Goal: Information Seeking & Learning: Learn about a topic

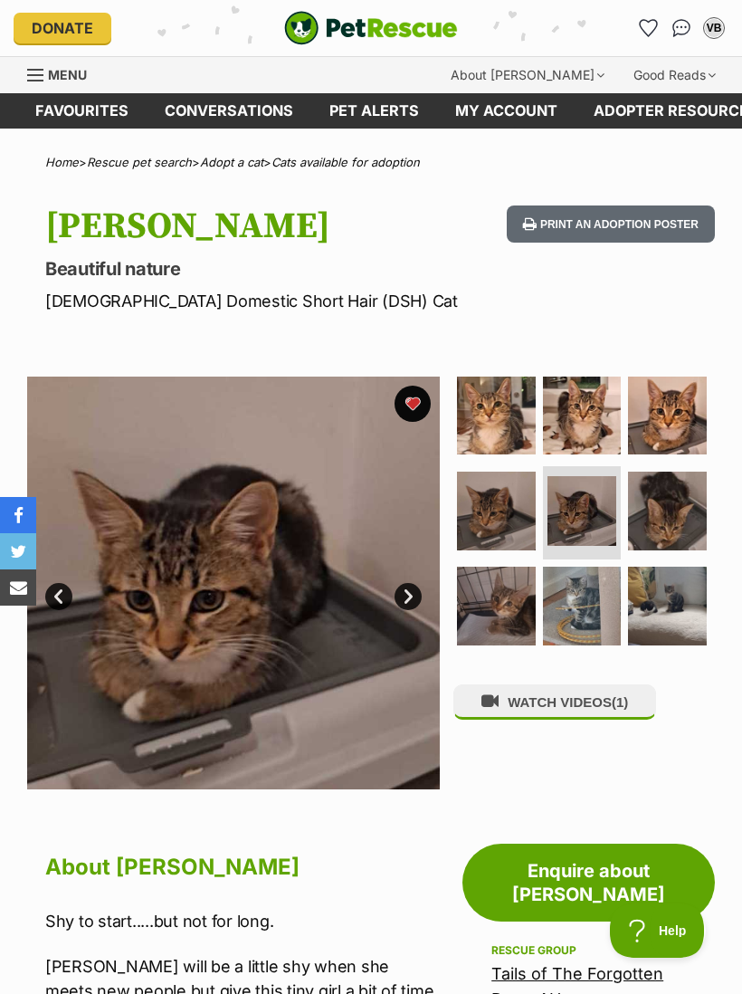
click at [178, 471] on img at bounding box center [233, 583] width 413 height 413
click at [406, 595] on link "Next" at bounding box center [408, 596] width 27 height 27
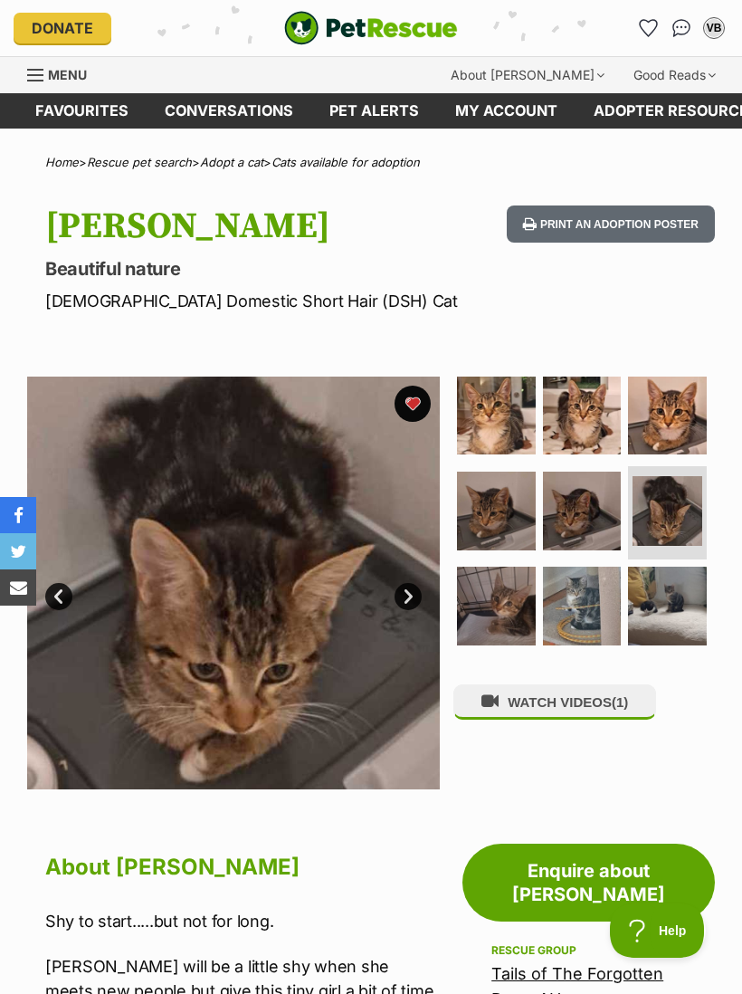
click at [413, 579] on img at bounding box center [233, 583] width 413 height 413
click at [405, 589] on link "Next" at bounding box center [408, 596] width 27 height 27
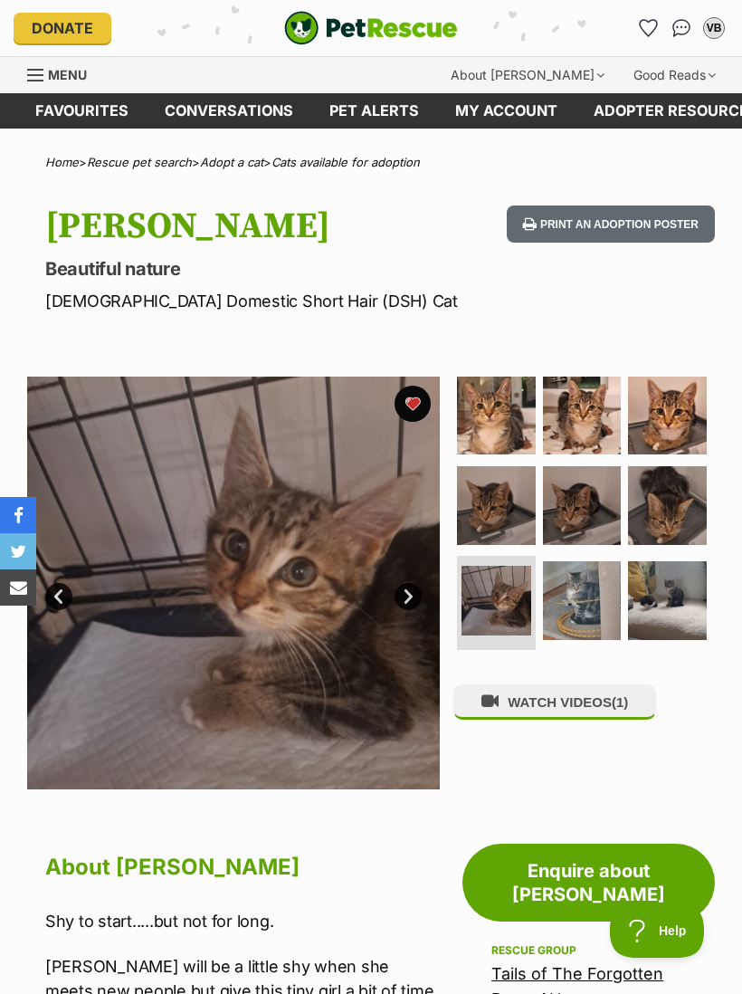
click at [409, 585] on link "Next" at bounding box center [408, 596] width 27 height 27
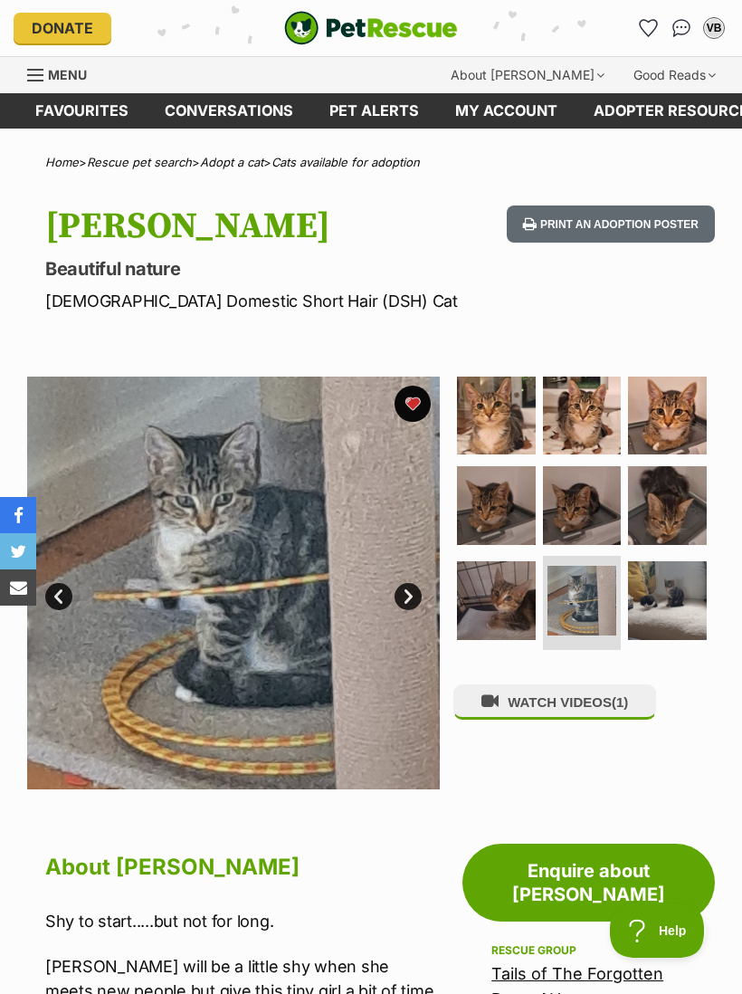
click at [408, 586] on link "Next" at bounding box center [408, 596] width 27 height 27
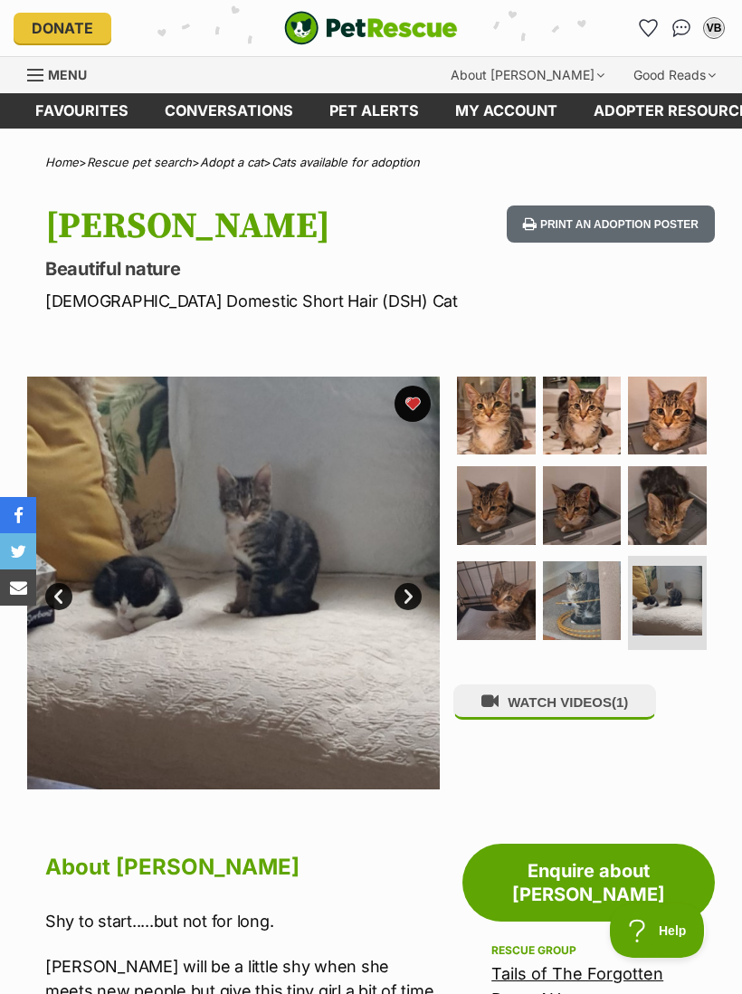
click at [409, 589] on link "Next" at bounding box center [408, 596] width 27 height 27
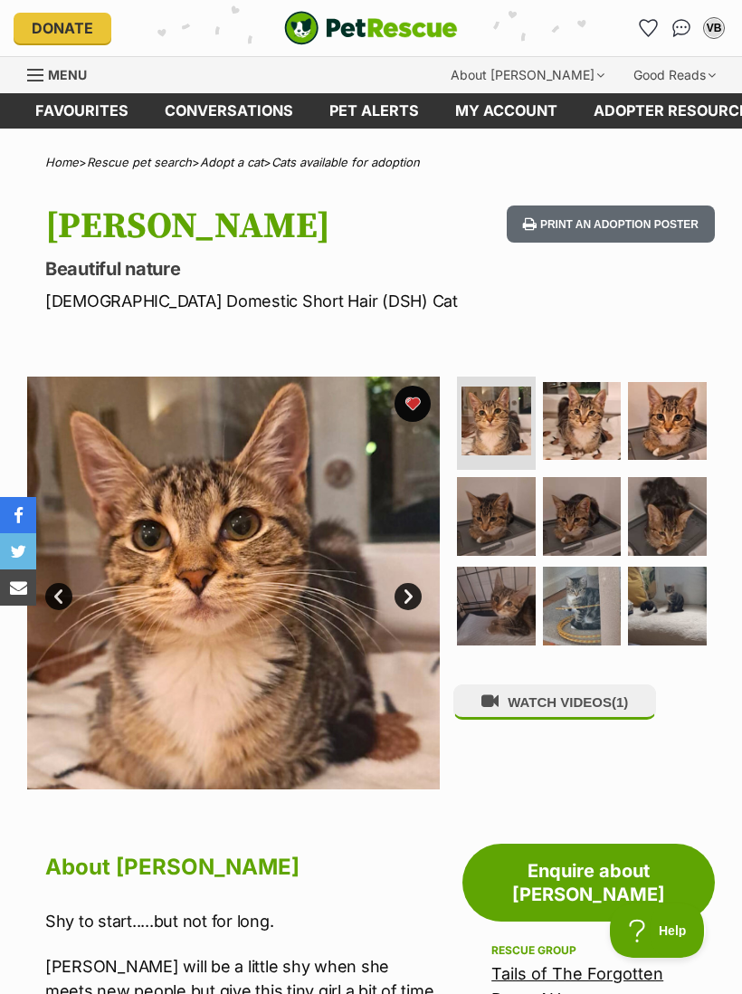
click at [406, 590] on link "Next" at bounding box center [408, 596] width 27 height 27
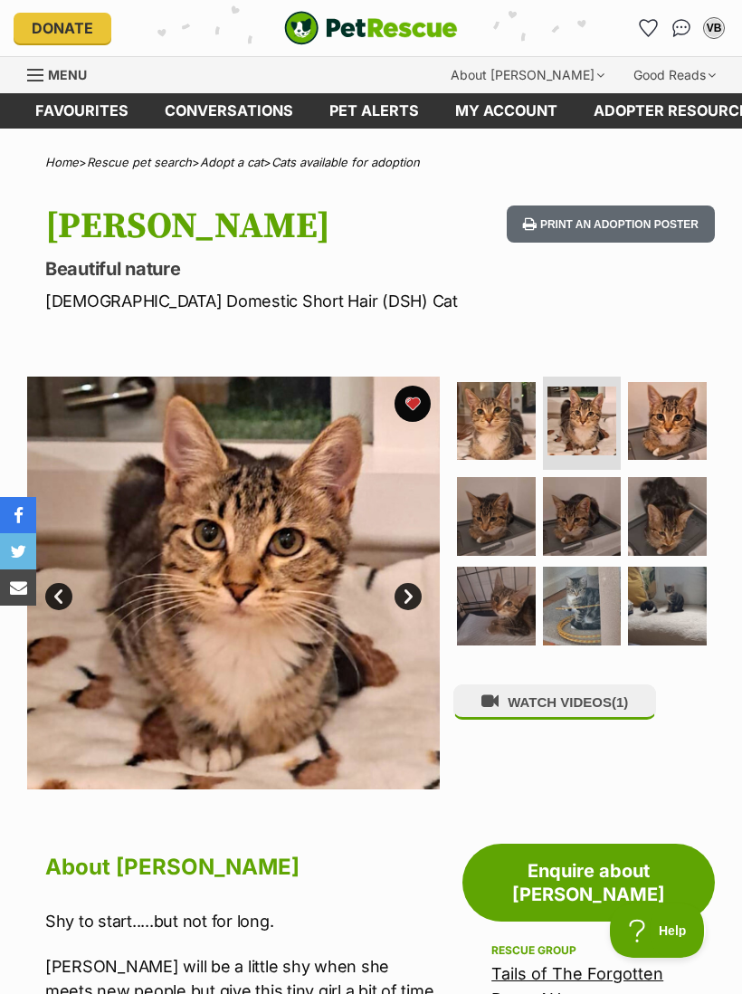
click at [411, 583] on link "Next" at bounding box center [408, 596] width 27 height 27
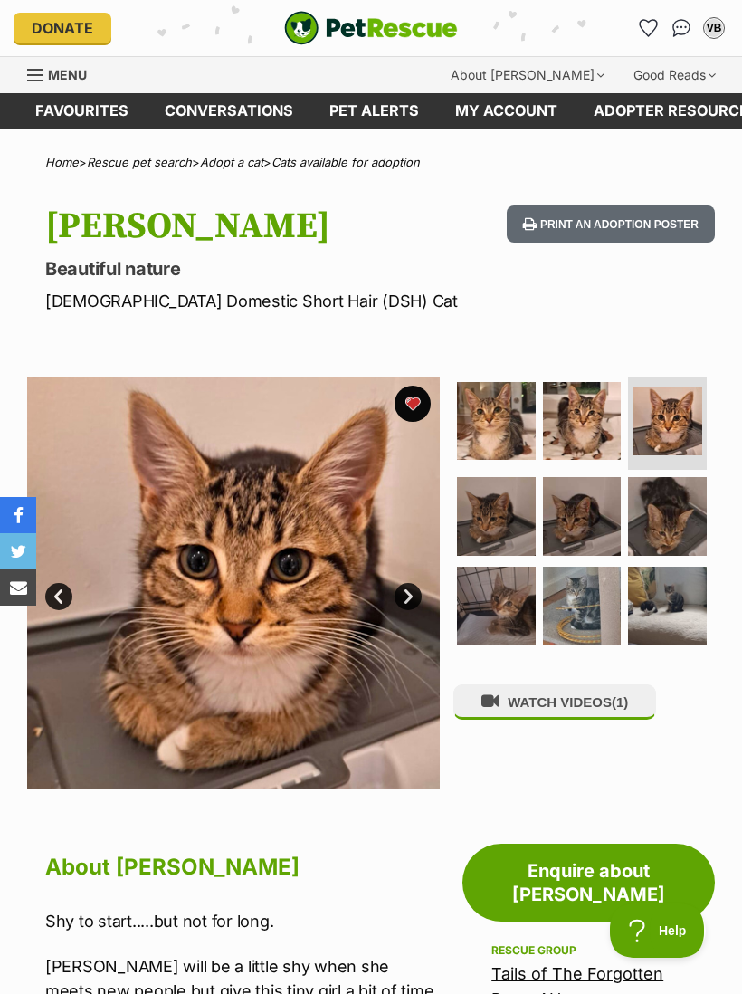
click at [407, 590] on link "Next" at bounding box center [408, 596] width 27 height 27
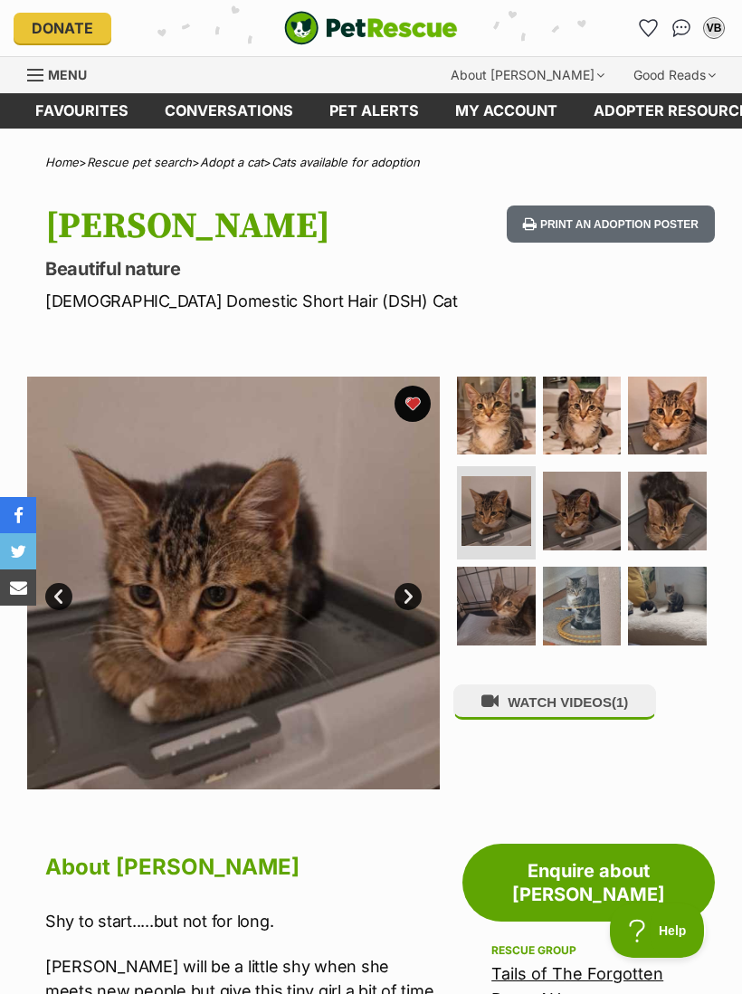
click at [407, 591] on link "Next" at bounding box center [408, 596] width 27 height 27
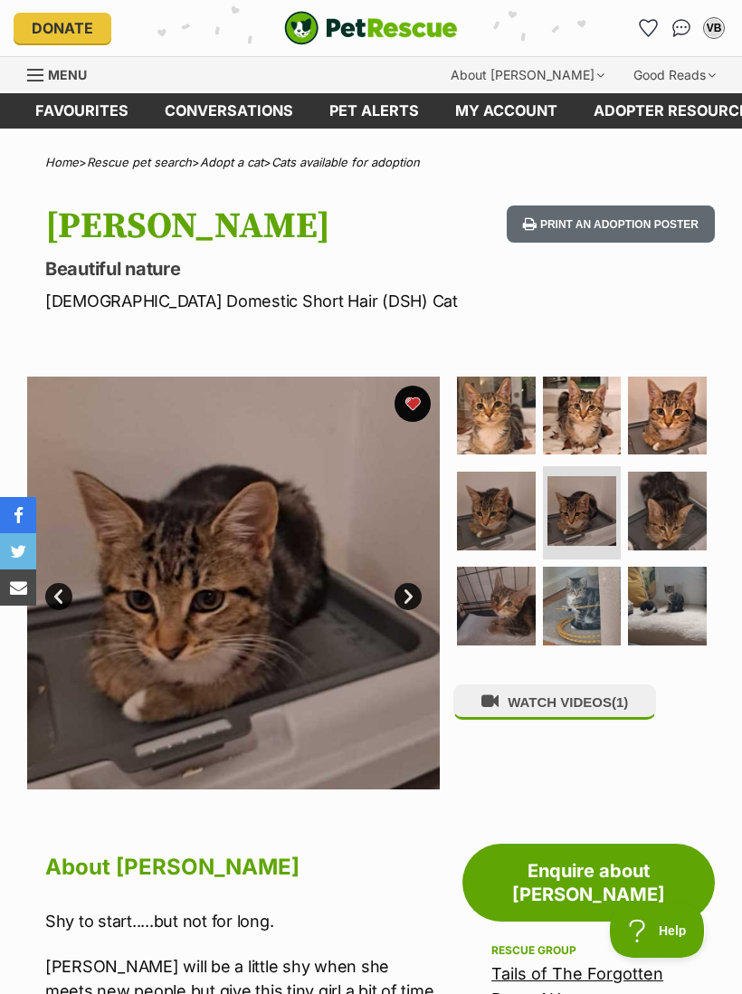
click at [408, 596] on link "Next" at bounding box center [408, 596] width 27 height 27
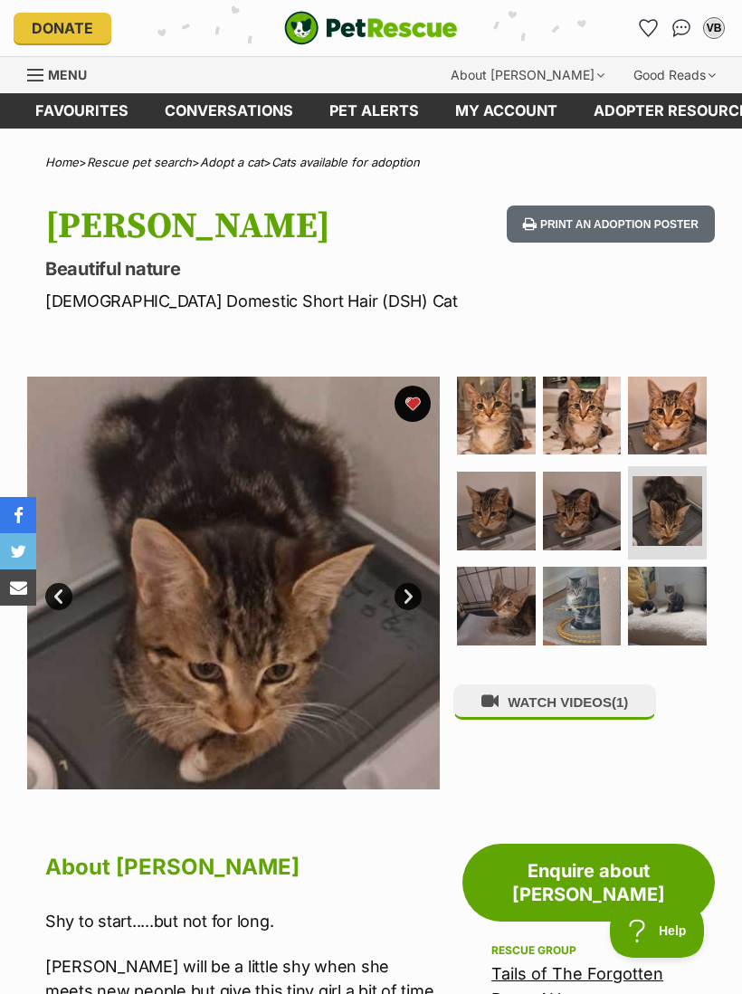
click at [408, 590] on link "Next" at bounding box center [408, 596] width 27 height 27
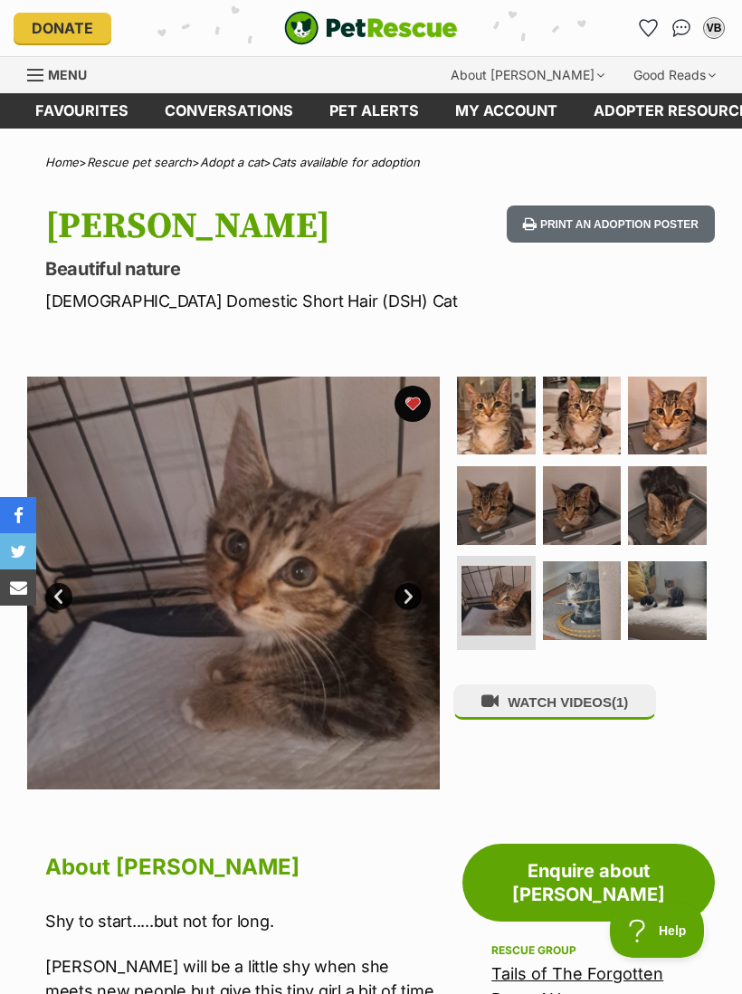
click at [410, 588] on link "Next" at bounding box center [408, 596] width 27 height 27
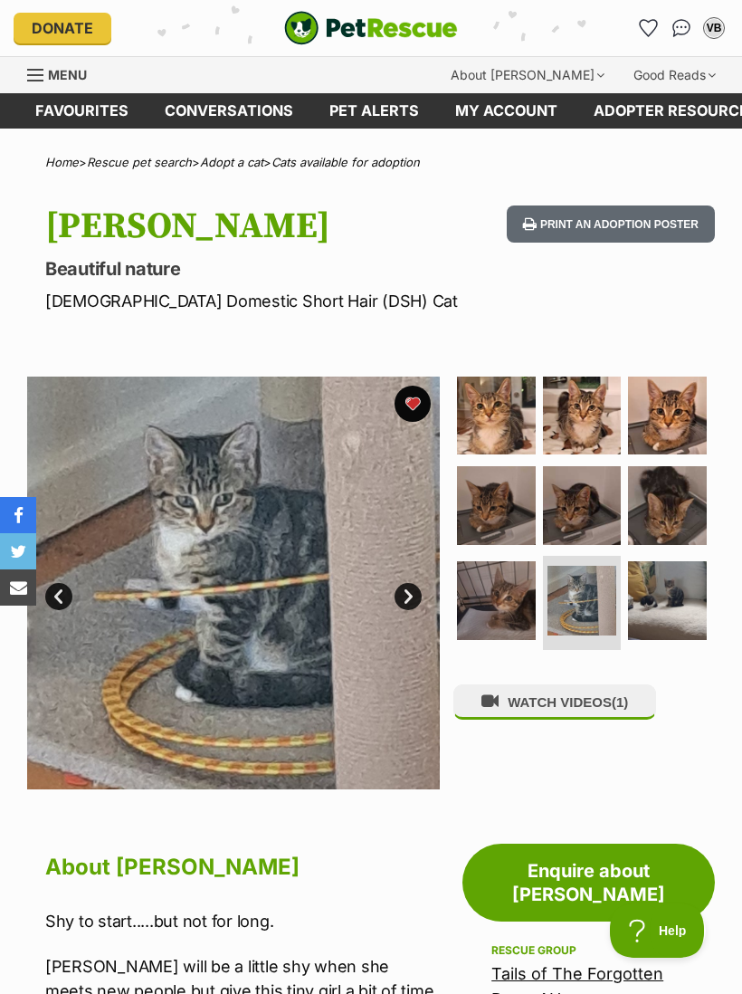
click at [483, 425] on img at bounding box center [496, 416] width 79 height 79
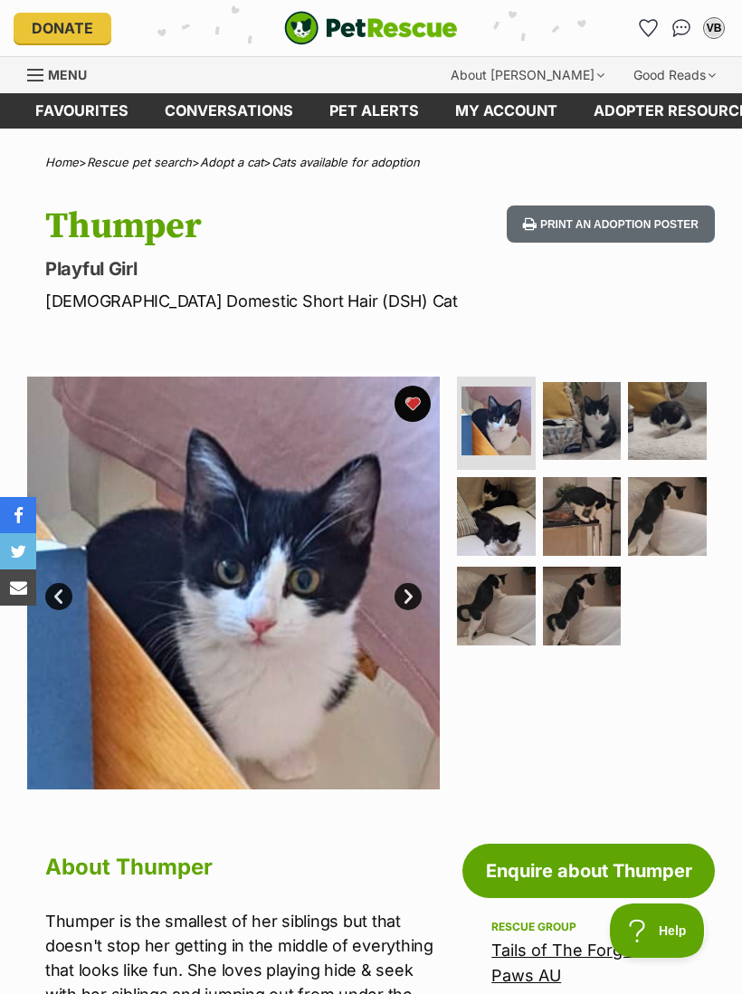
click at [405, 598] on link "Next" at bounding box center [408, 596] width 27 height 27
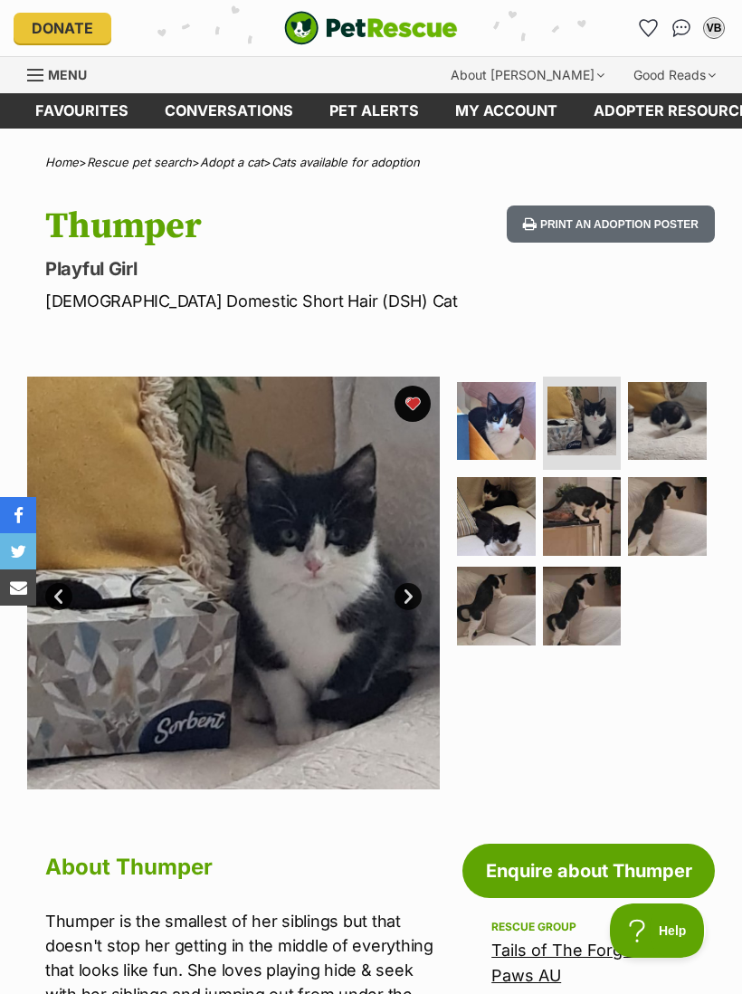
click at [406, 601] on link "Next" at bounding box center [408, 596] width 27 height 27
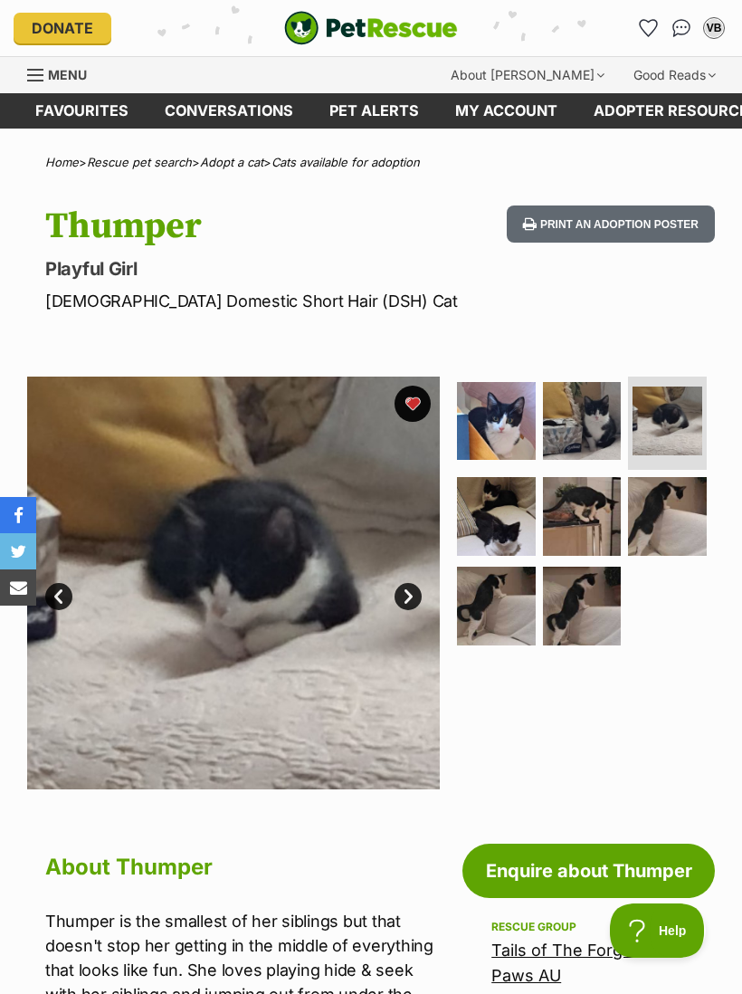
click at [401, 599] on link "Next" at bounding box center [408, 596] width 27 height 27
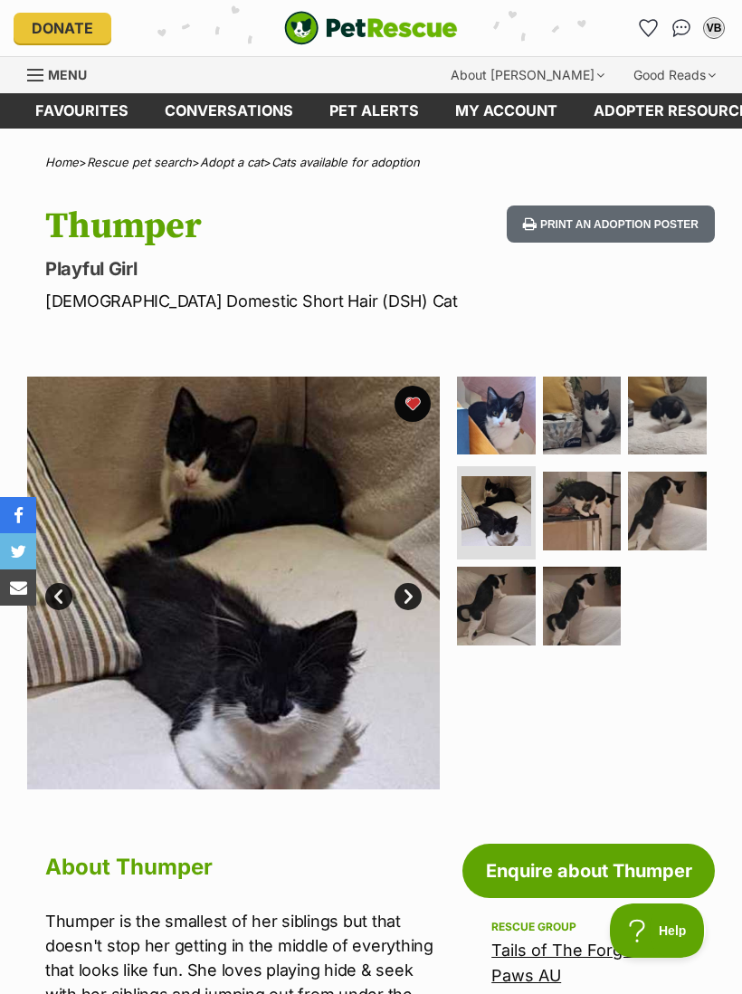
click at [402, 592] on link "Next" at bounding box center [408, 596] width 27 height 27
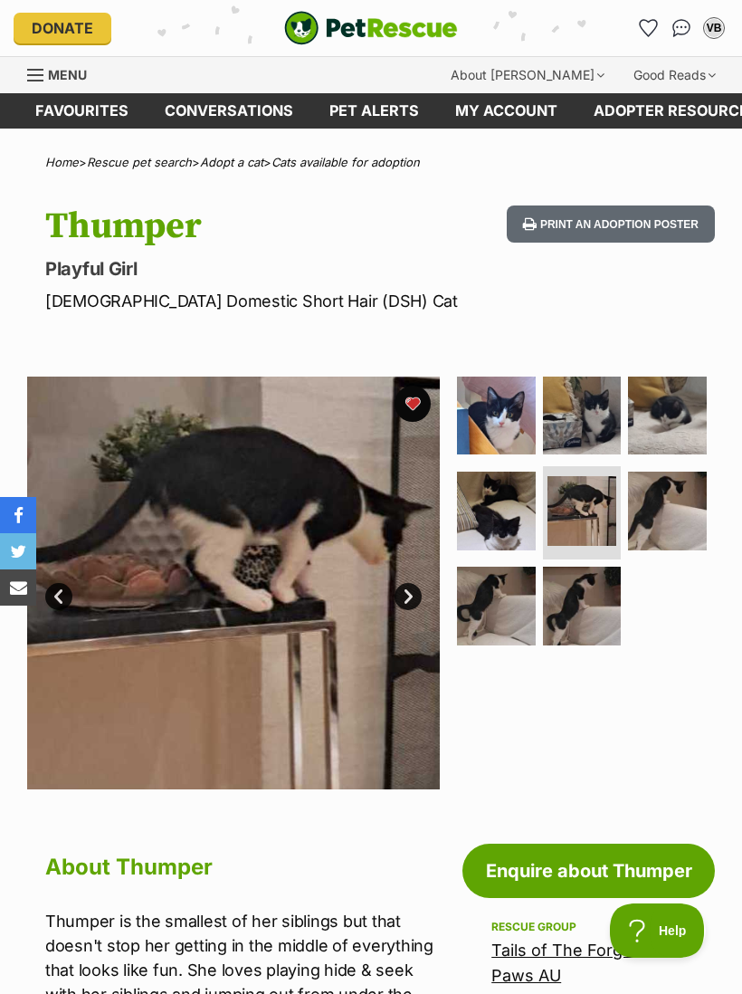
click at [412, 600] on link "Next" at bounding box center [408, 596] width 27 height 27
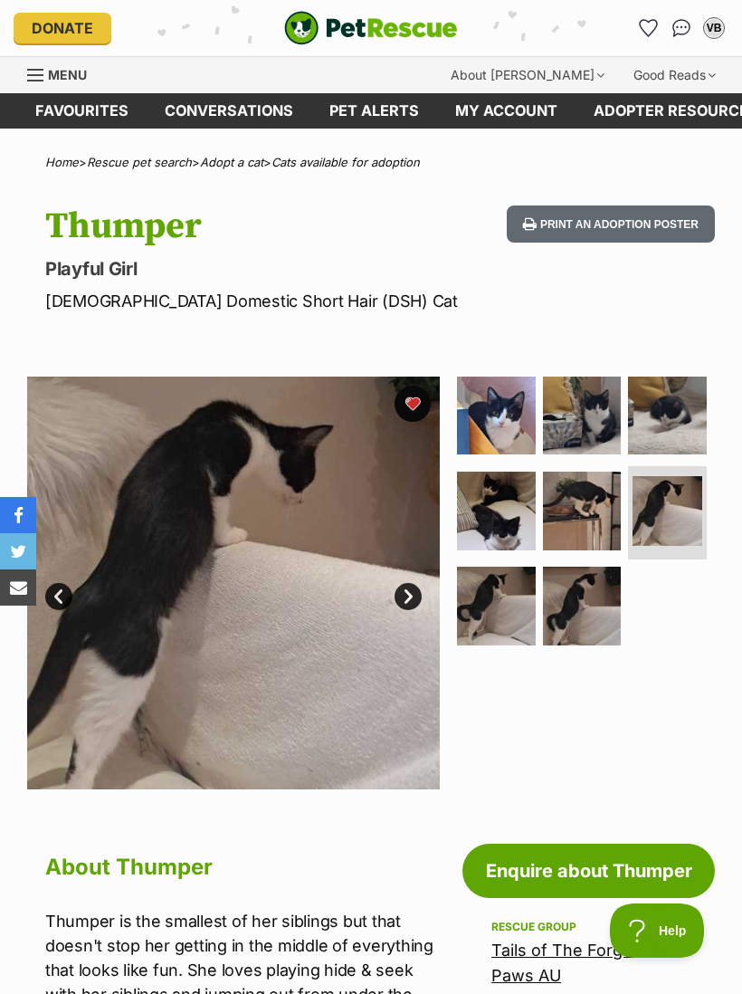
click at [407, 595] on link "Next" at bounding box center [408, 596] width 27 height 27
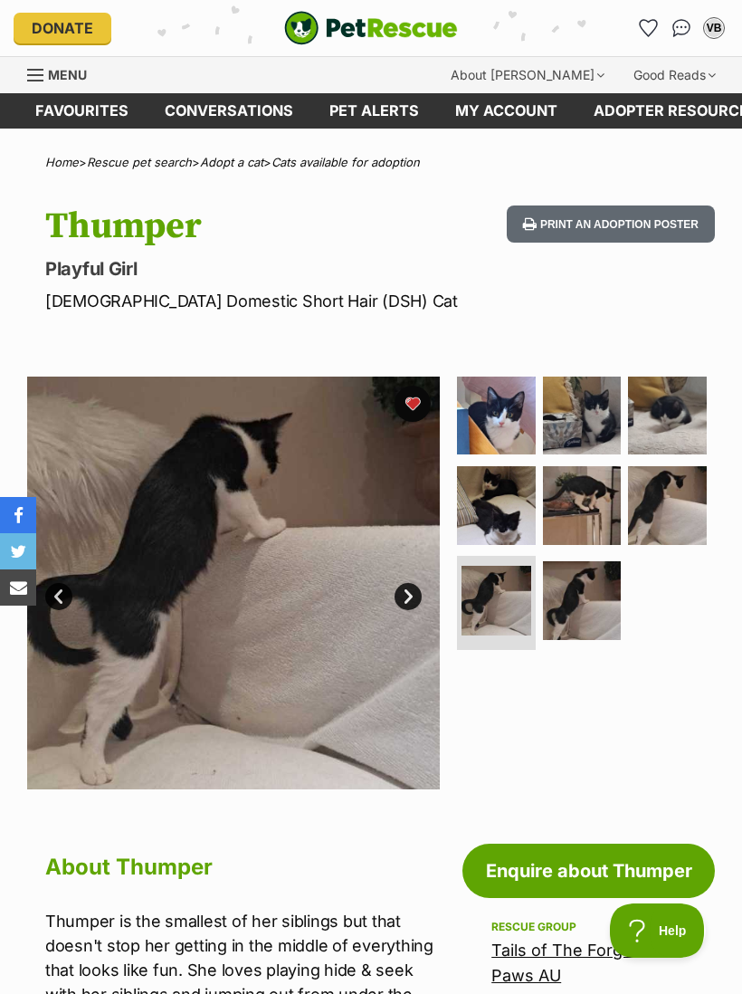
click at [402, 593] on link "Next" at bounding box center [408, 596] width 27 height 27
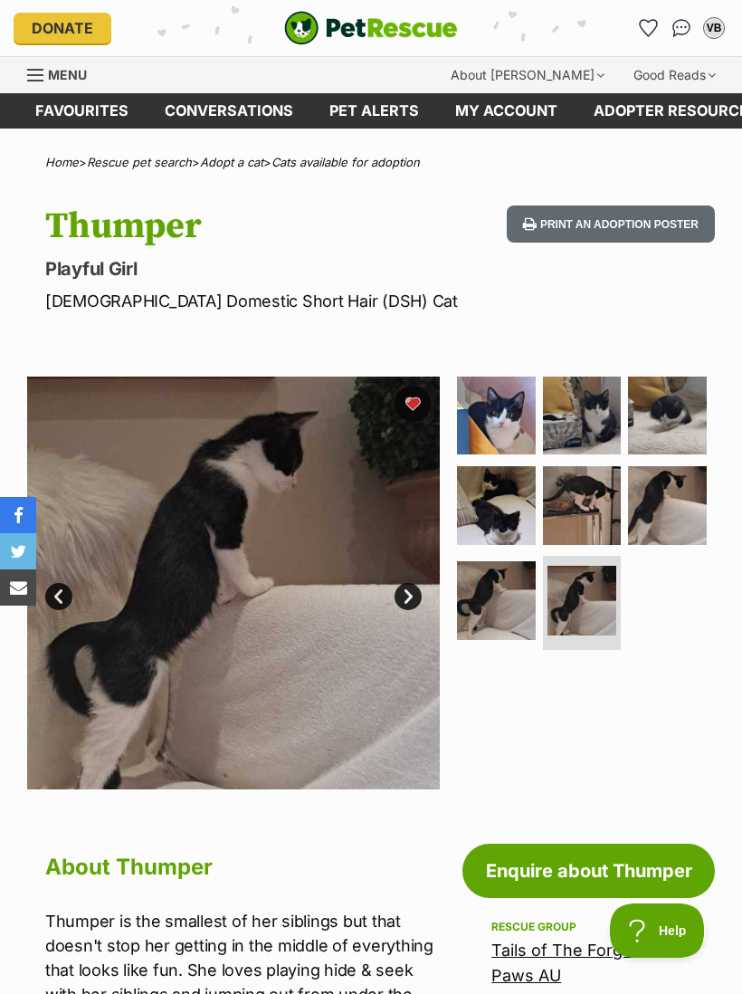
click at [407, 592] on link "Next" at bounding box center [408, 596] width 27 height 27
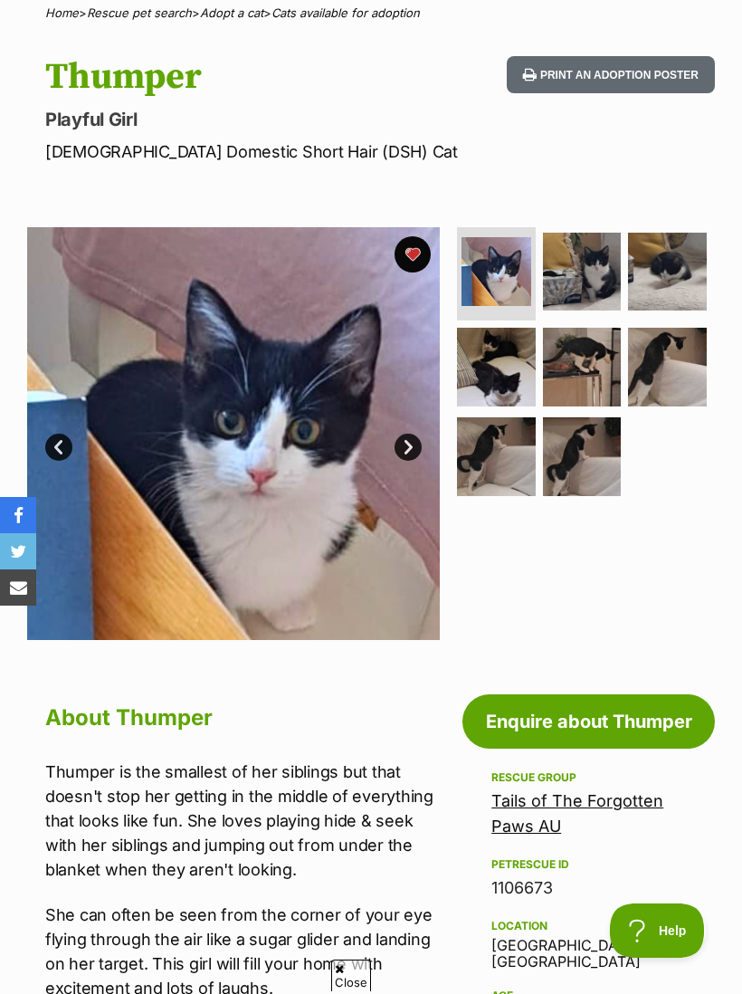
scroll to position [120, 0]
